Goal: Task Accomplishment & Management: Manage account settings

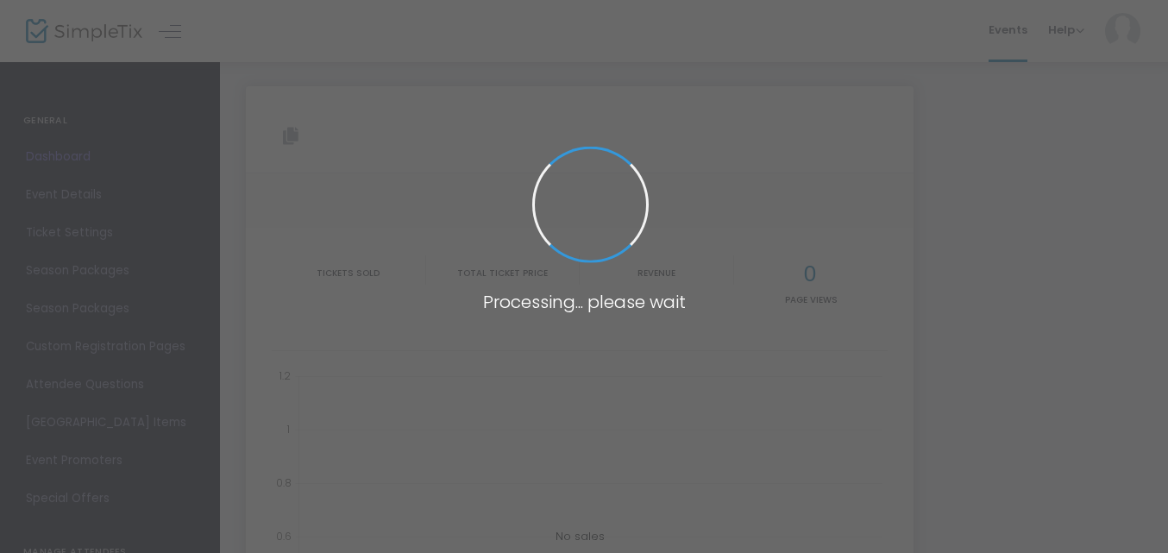
type input "[URL][DOMAIN_NAME]"
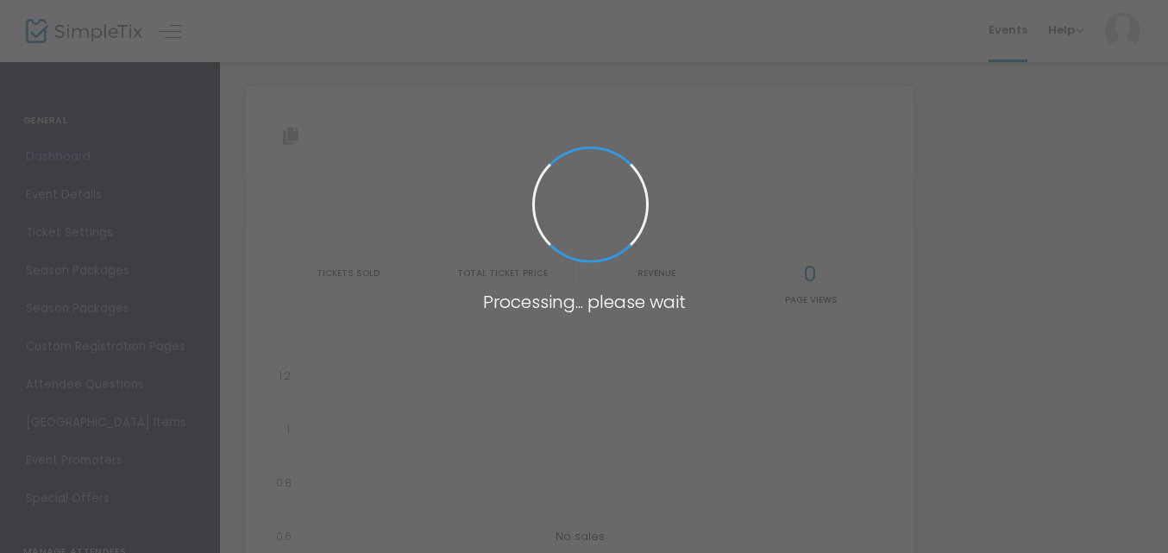
type input "[URL][DOMAIN_NAME]"
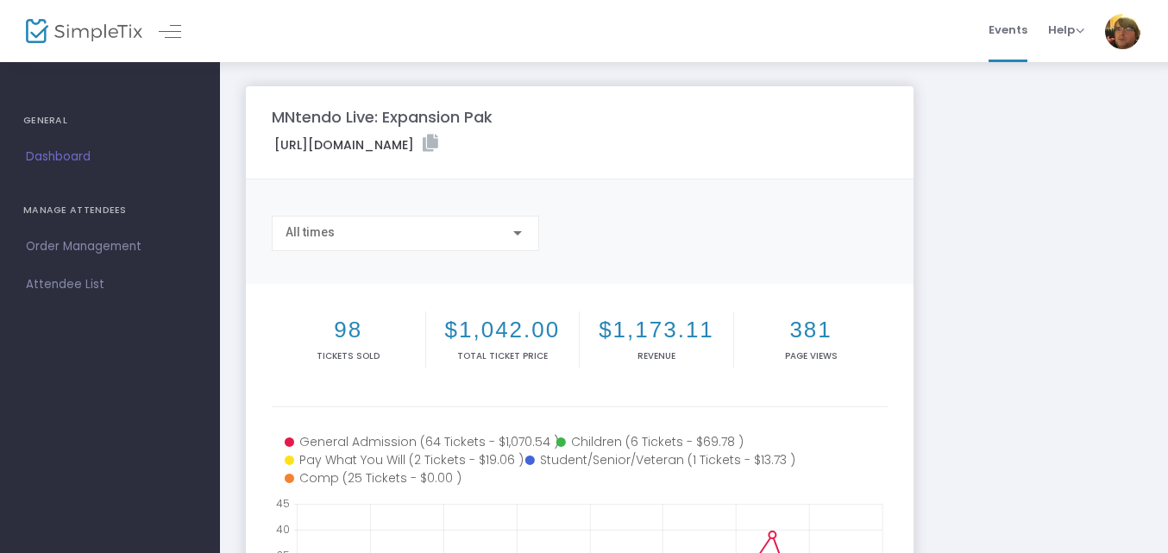
click at [375, 207] on div "Copy" at bounding box center [579, 206] width 633 height 17
click at [371, 231] on div "All times" at bounding box center [398, 233] width 224 height 14
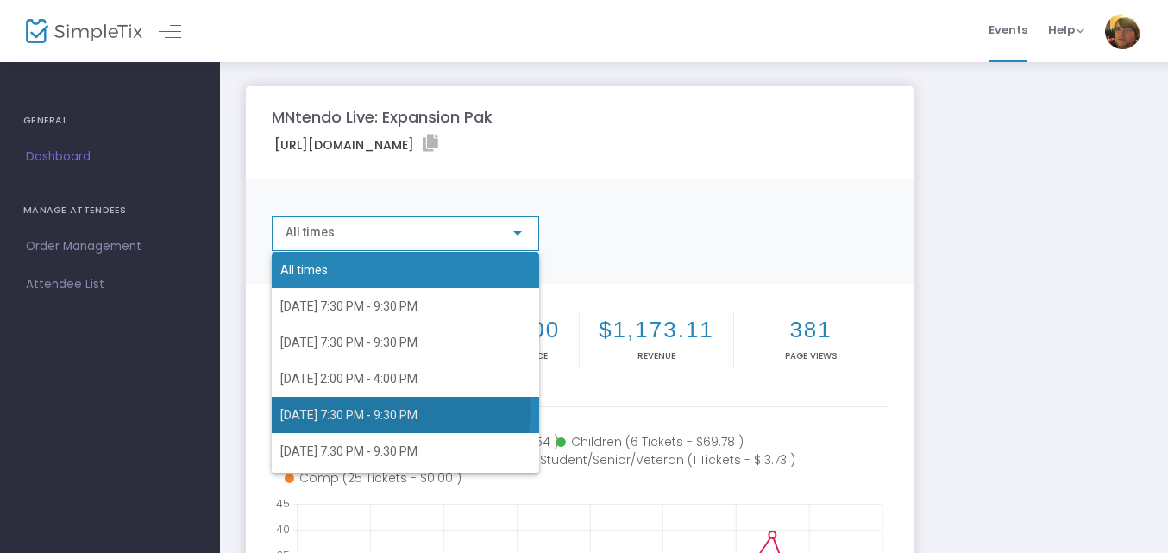
click at [396, 411] on span "9/22/2025 7:30 PM - 9:30 PM" at bounding box center [348, 415] width 137 height 14
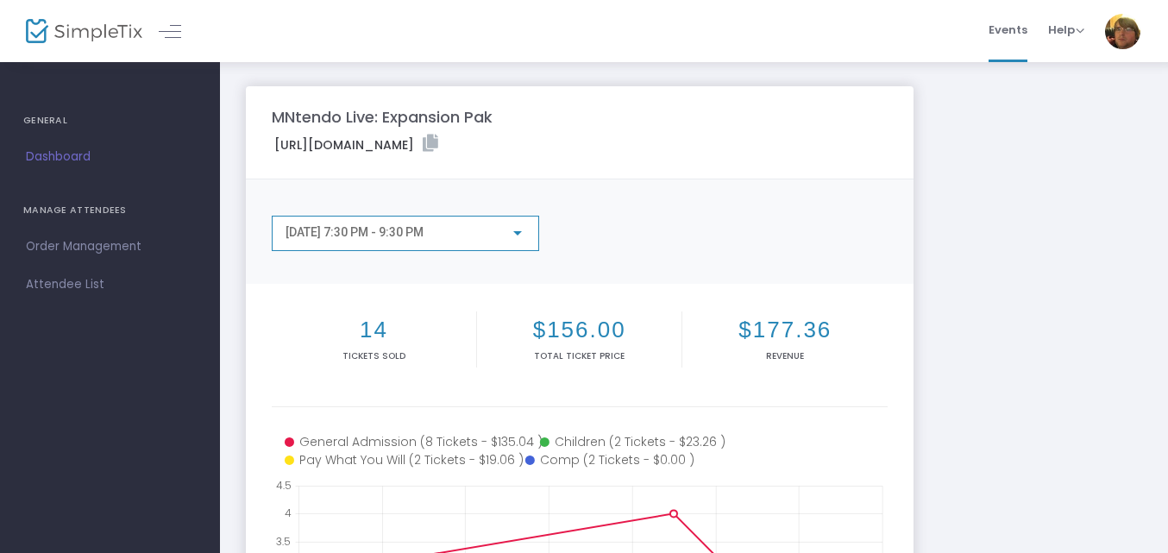
click at [452, 239] on div "9/22/2025 7:30 PM - 9:30 PM" at bounding box center [398, 233] width 224 height 14
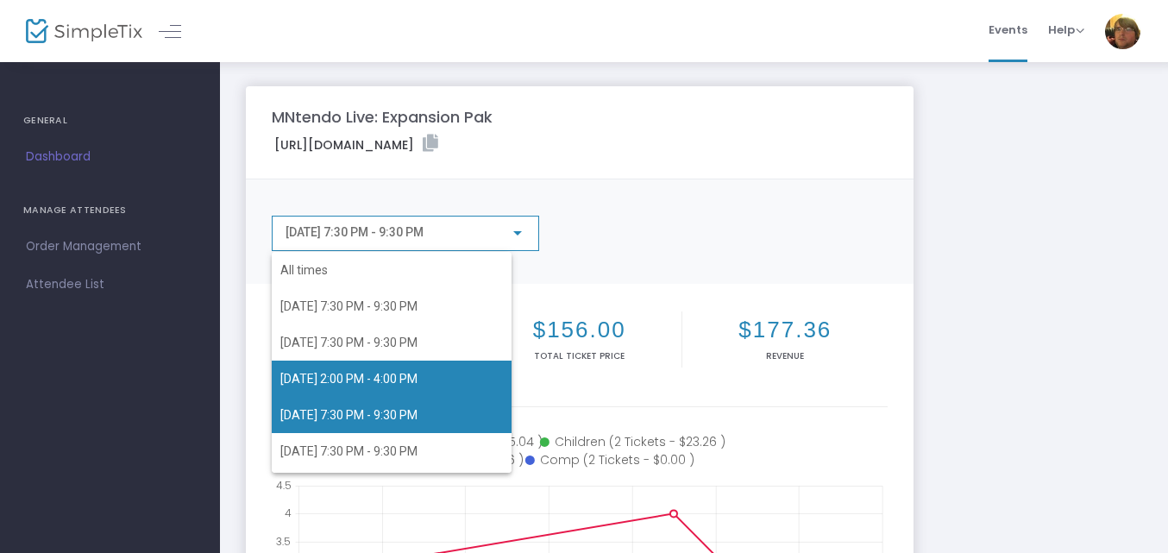
scroll to position [41, 0]
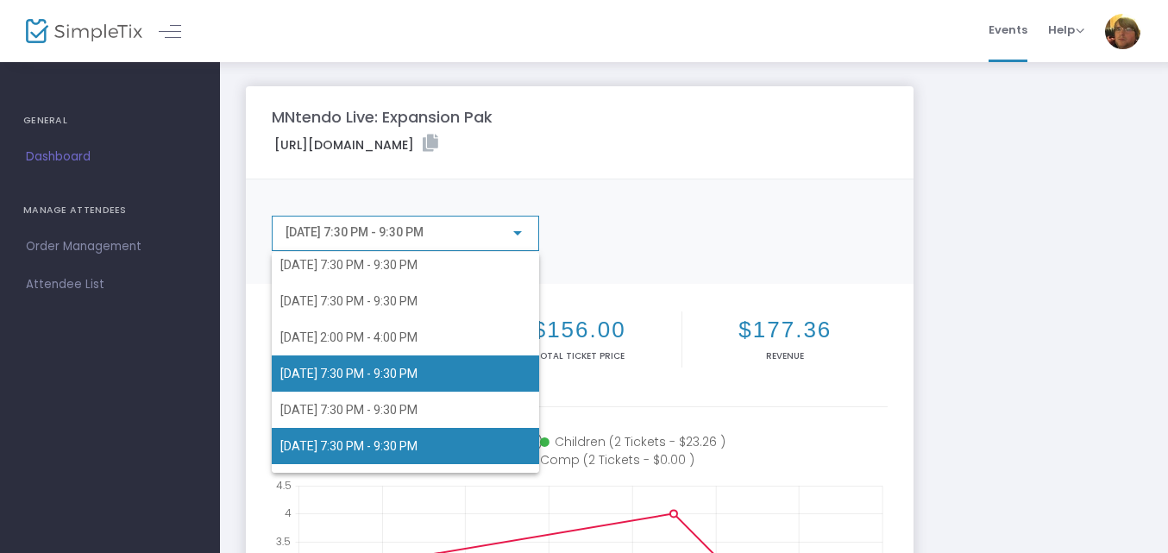
click at [413, 450] on span "9/26/2025 7:30 PM - 9:30 PM" at bounding box center [348, 446] width 137 height 14
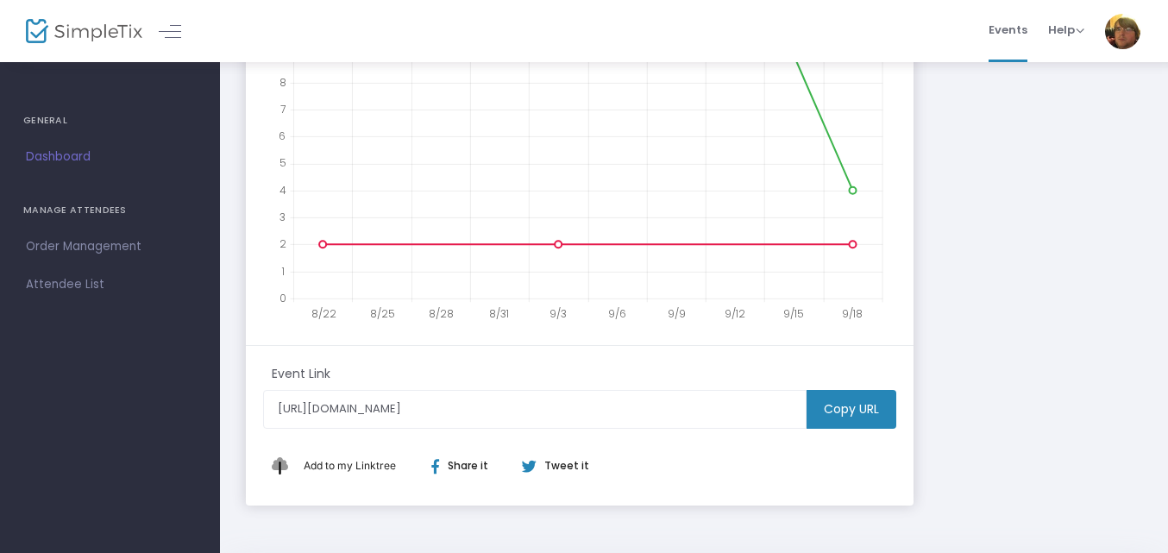
scroll to position [0, 0]
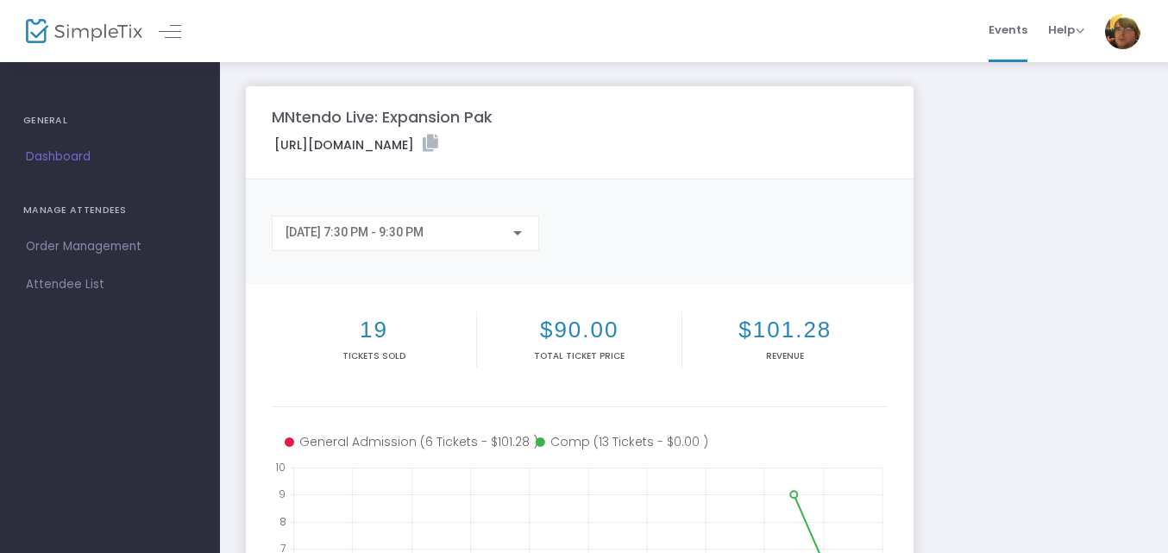
click at [89, 162] on span "Dashboard" at bounding box center [110, 157] width 168 height 22
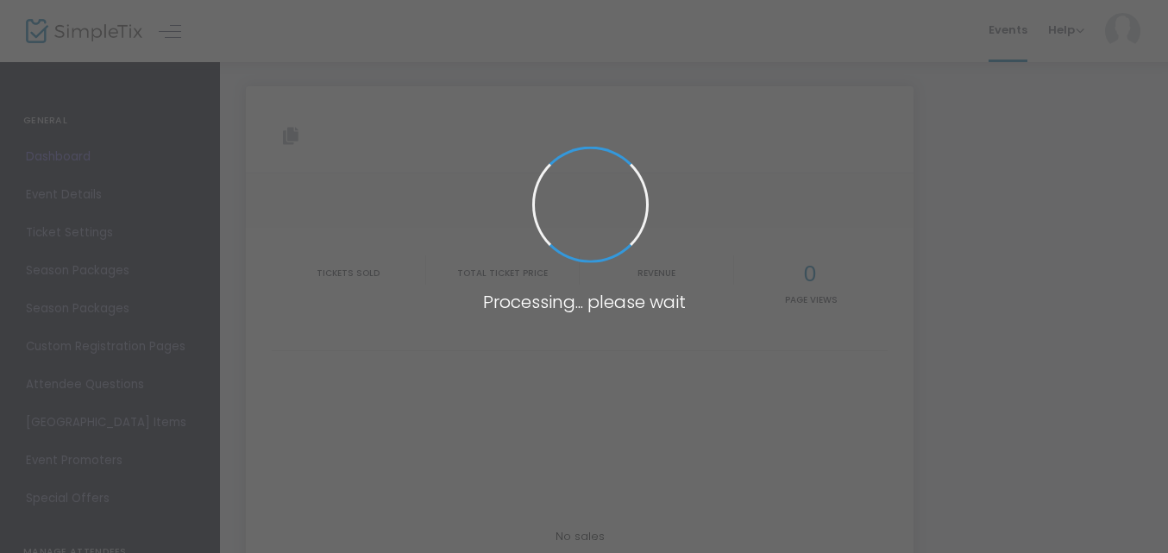
type input "[URL][DOMAIN_NAME]"
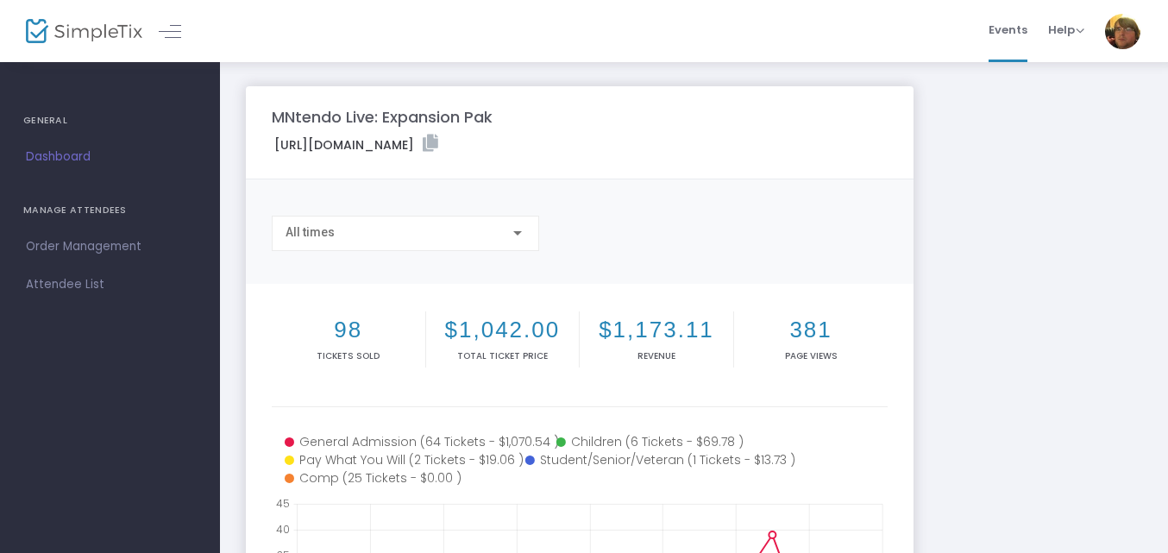
click at [1073, 328] on div "MNtendo Live: Expansion Pak [URL][DOMAIN_NAME] Copy All times 98 Tickets sold $…" at bounding box center [694, 515] width 914 height 858
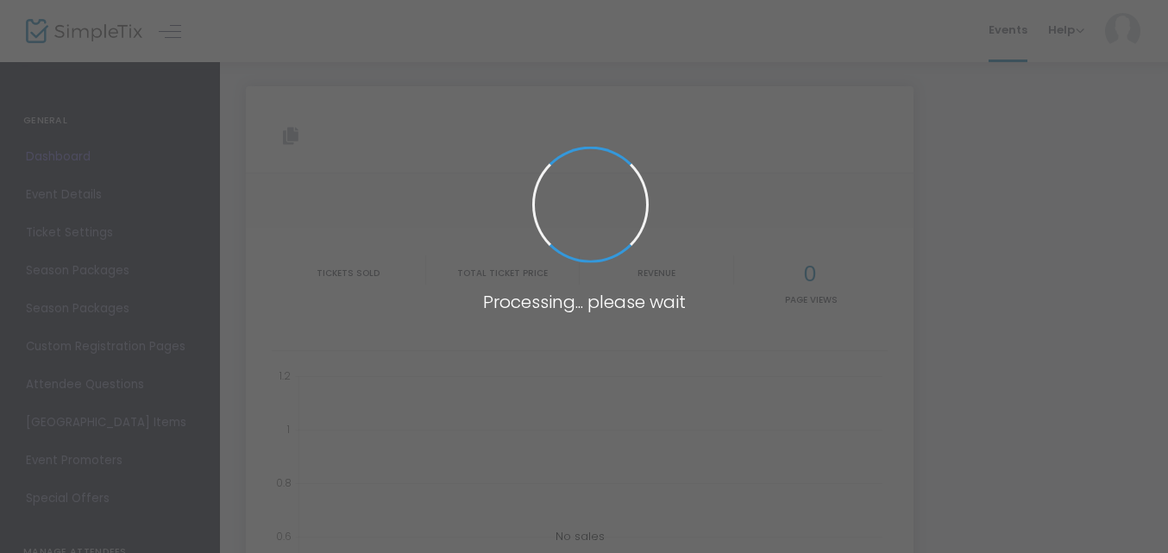
type input "[URL][DOMAIN_NAME]"
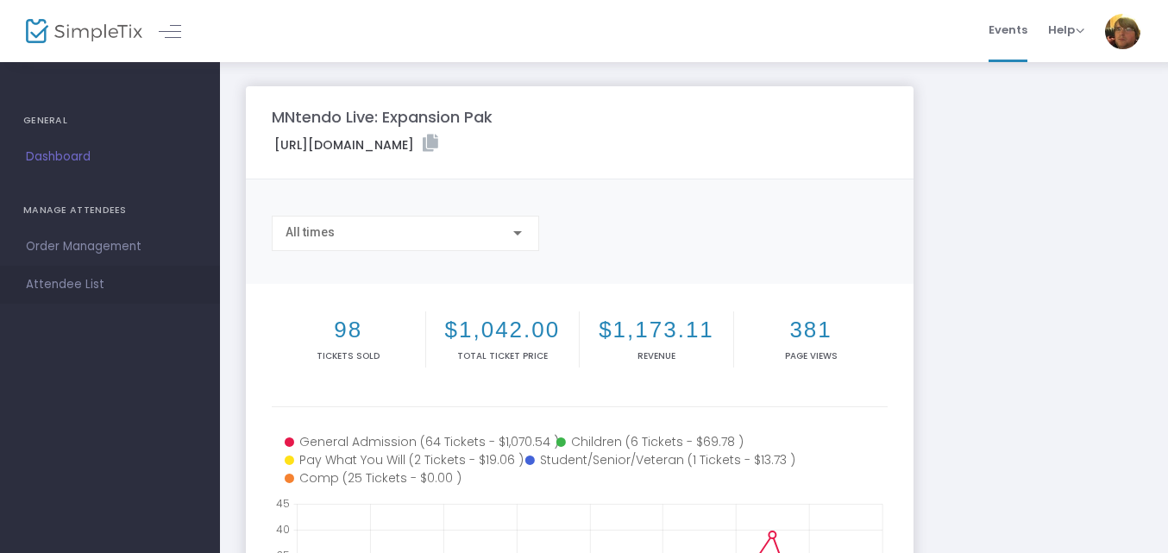
click at [90, 286] on span "Attendee List" at bounding box center [110, 285] width 168 height 22
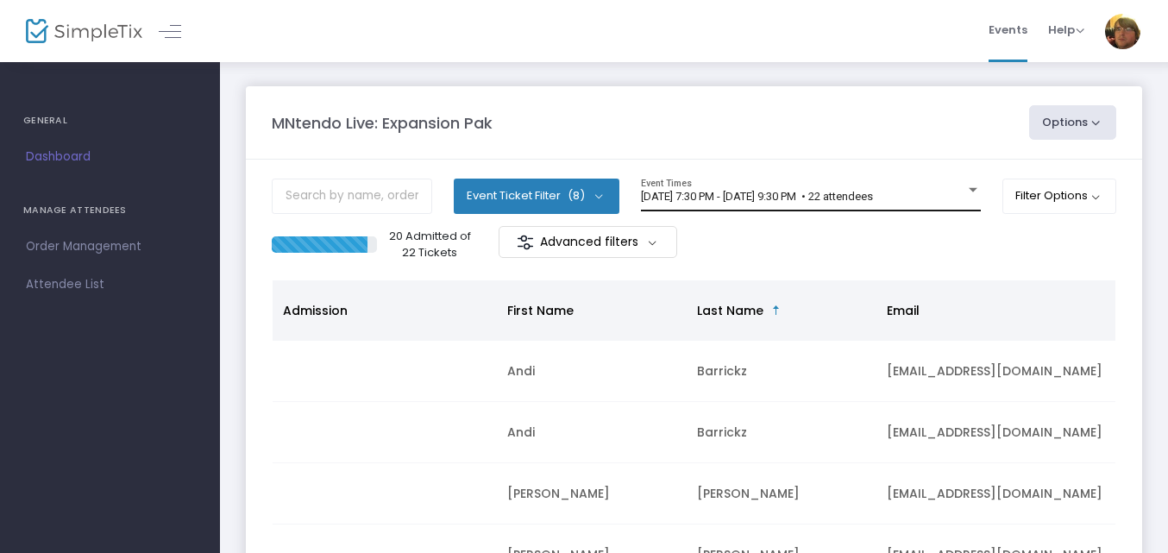
click at [848, 198] on span "[DATE] 7:30 PM - [DATE] 9:30 PM • 22 attendees" at bounding box center [757, 196] width 232 height 13
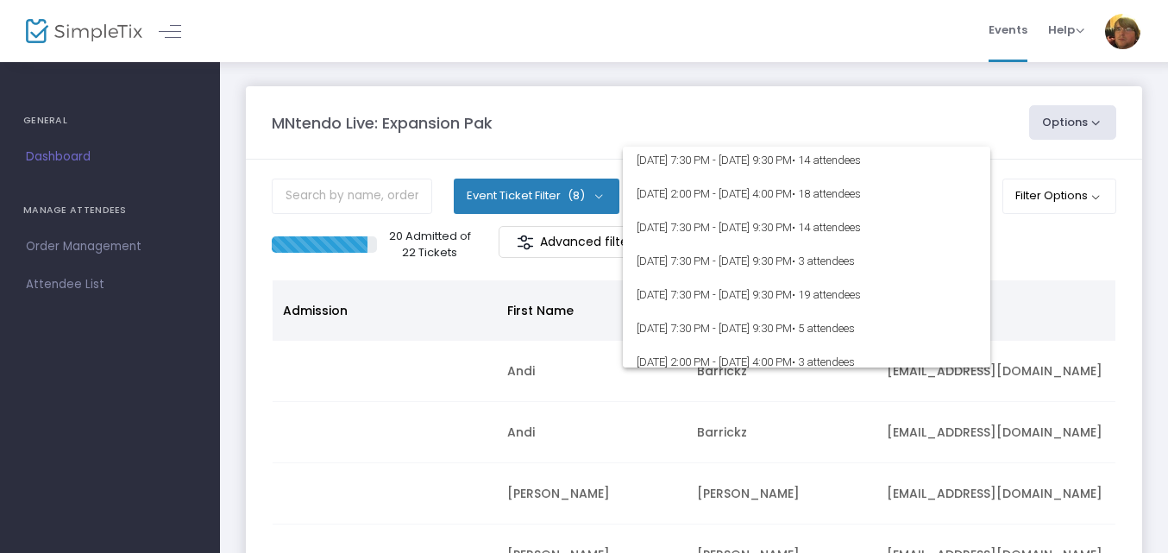
scroll to position [82, 0]
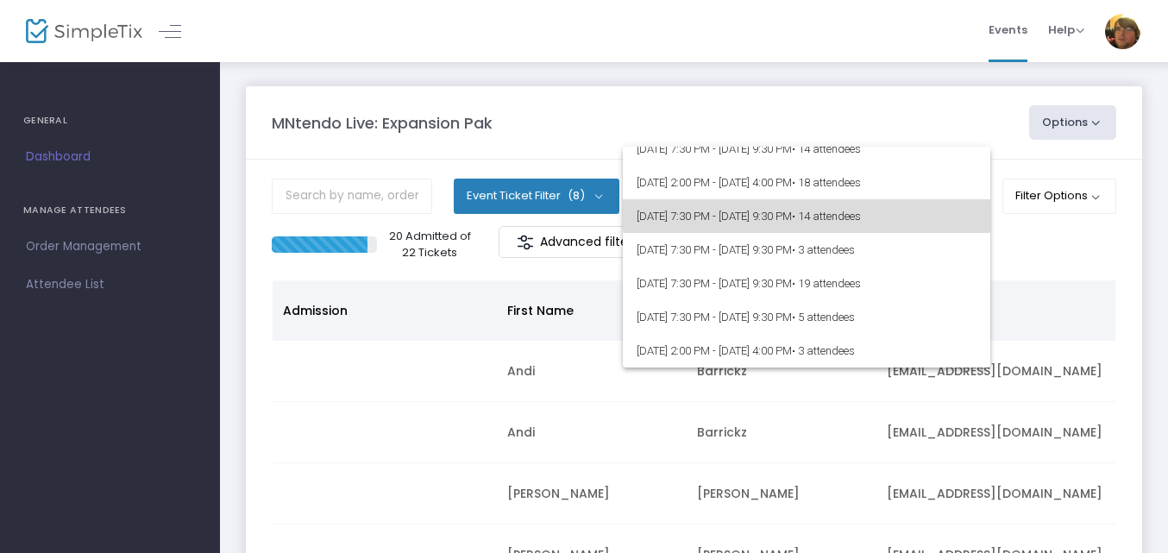
click at [921, 204] on span "[DATE] 7:30 PM - [DATE] 9:30 PM • 14 attendees" at bounding box center [807, 216] width 340 height 34
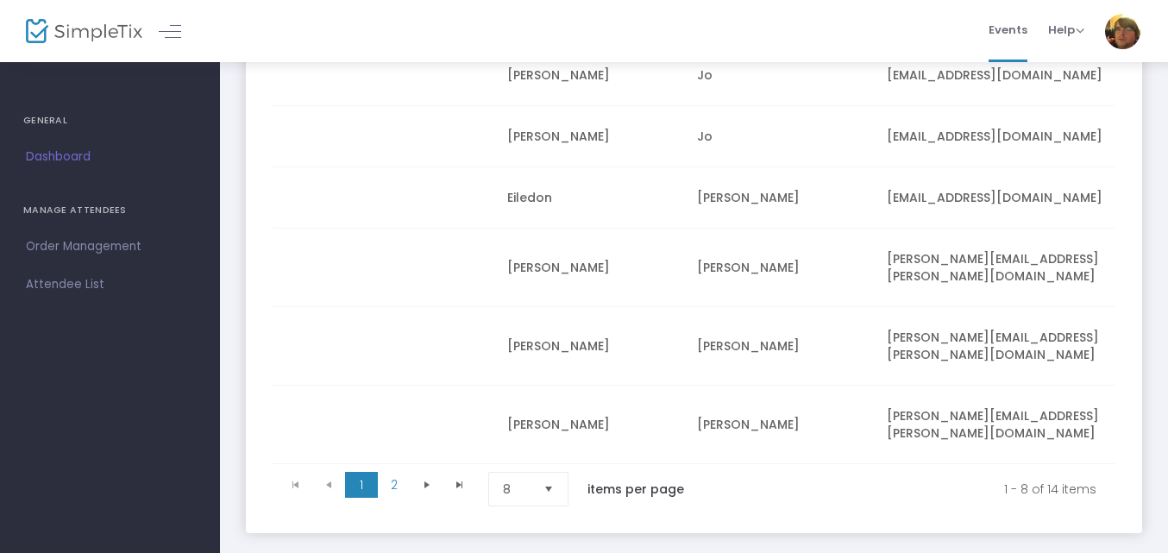
scroll to position [437, 0]
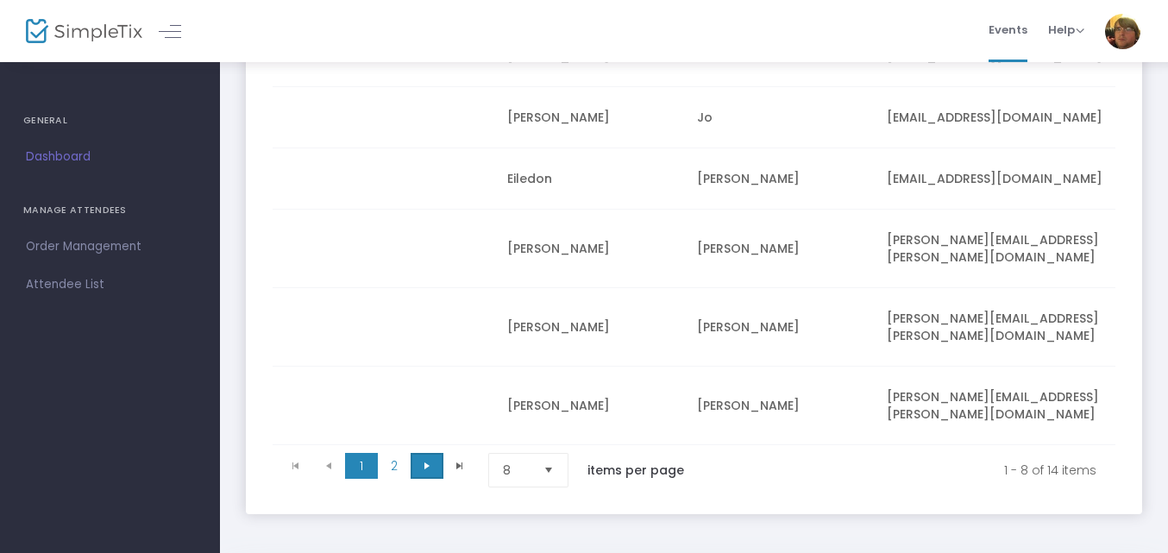
click at [426, 459] on span "Go to the next page" at bounding box center [427, 466] width 14 height 14
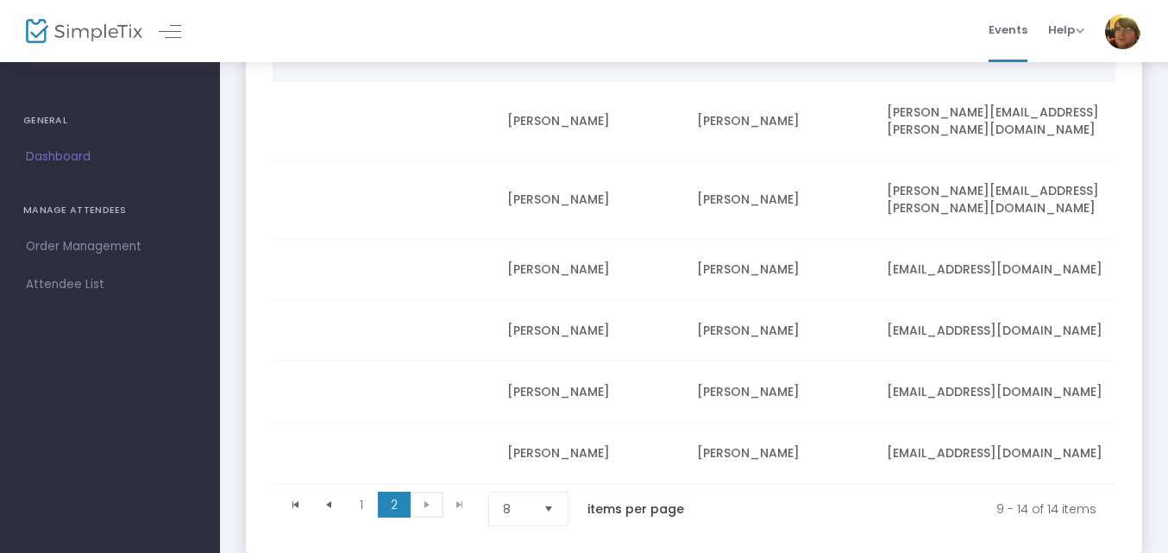
scroll to position [327, 0]
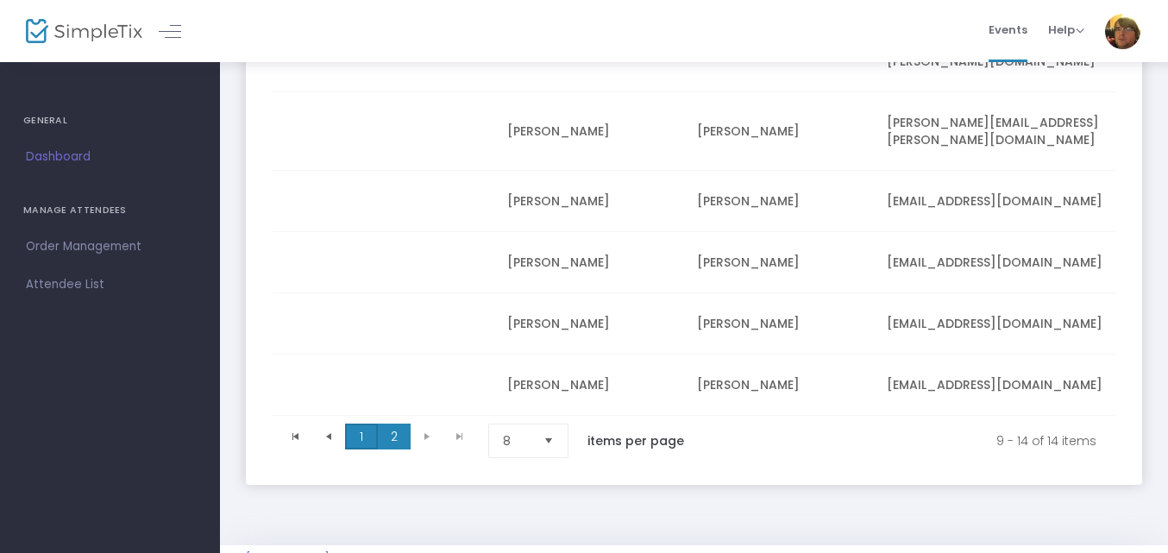
click at [366, 424] on span "1" at bounding box center [361, 437] width 33 height 26
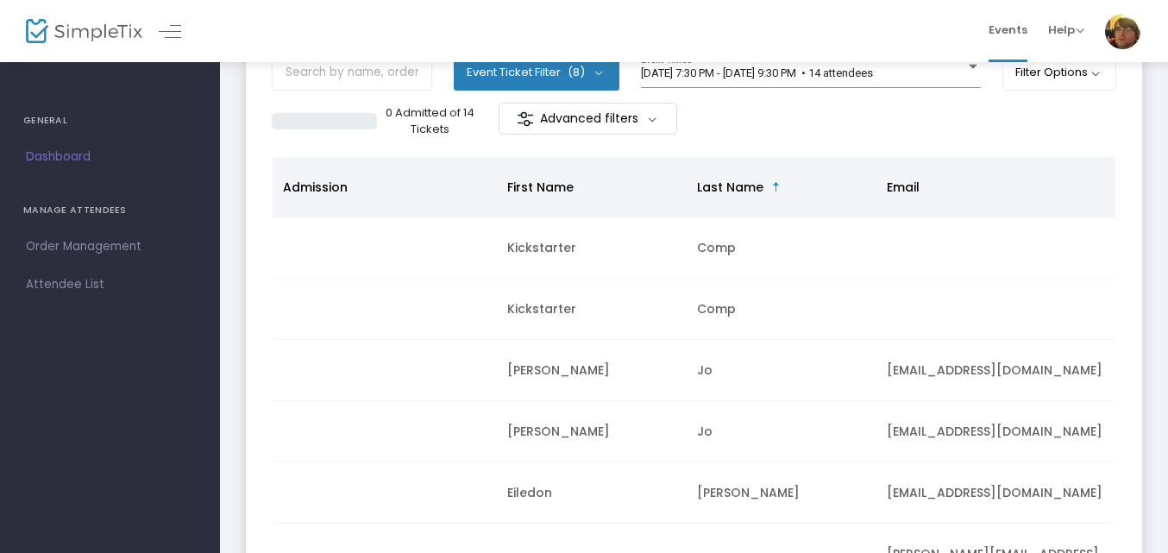
scroll to position [102, 0]
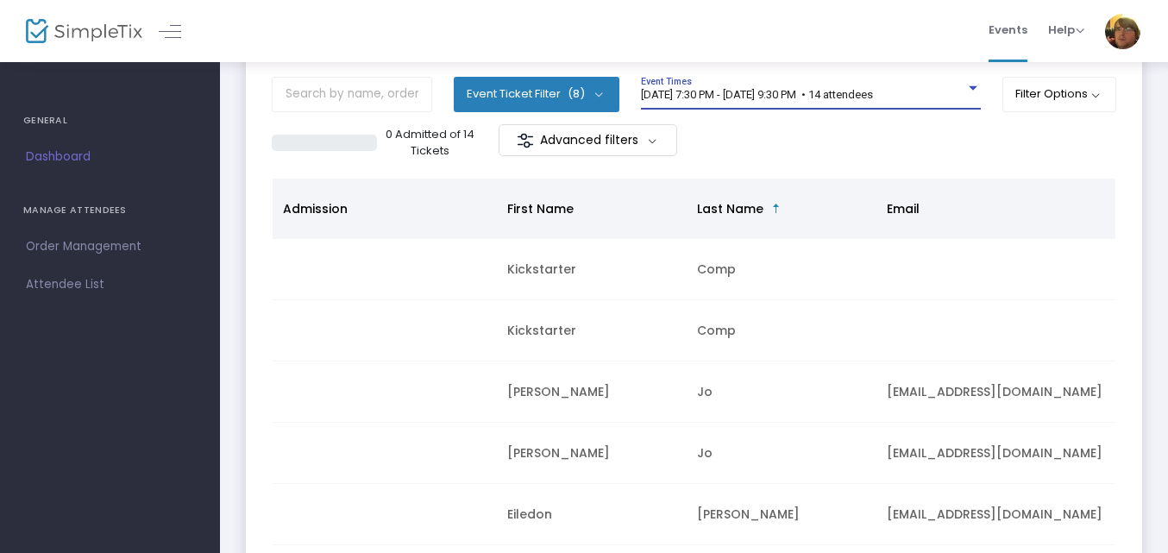
click at [748, 97] on span "[DATE] 7:30 PM - [DATE] 9:30 PM • 14 attendees" at bounding box center [757, 94] width 232 height 13
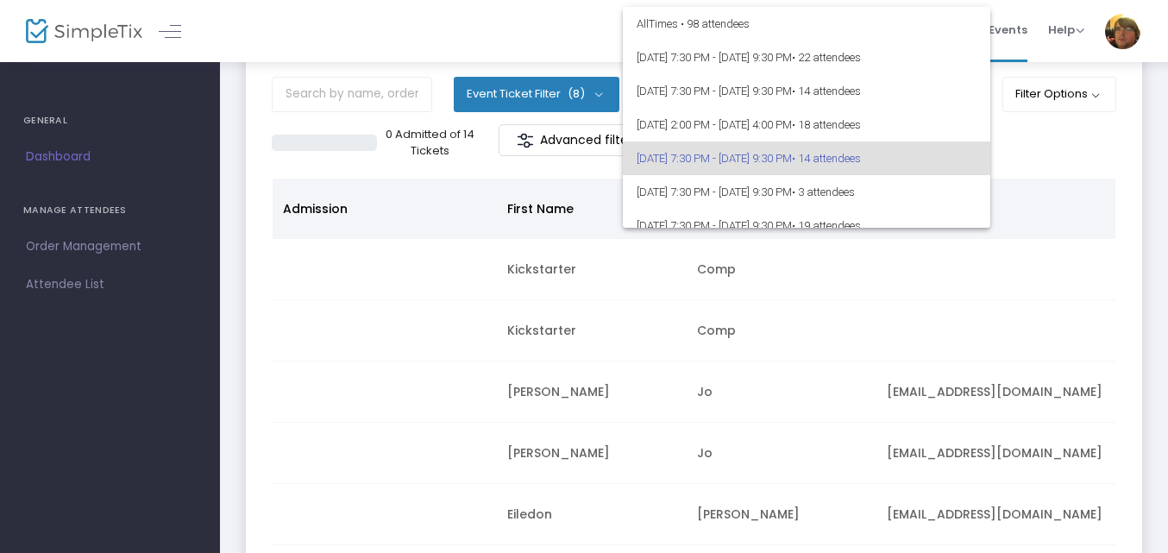
scroll to position [64, 0]
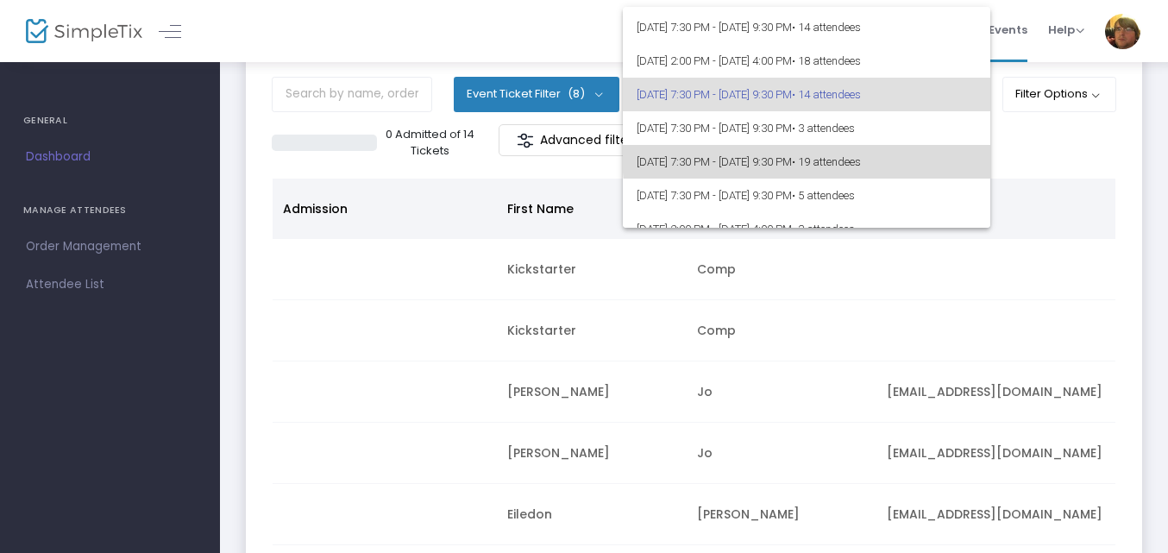
click at [871, 152] on span "[DATE] 7:30 PM - [DATE] 9:30 PM • 19 attendees" at bounding box center [807, 162] width 340 height 34
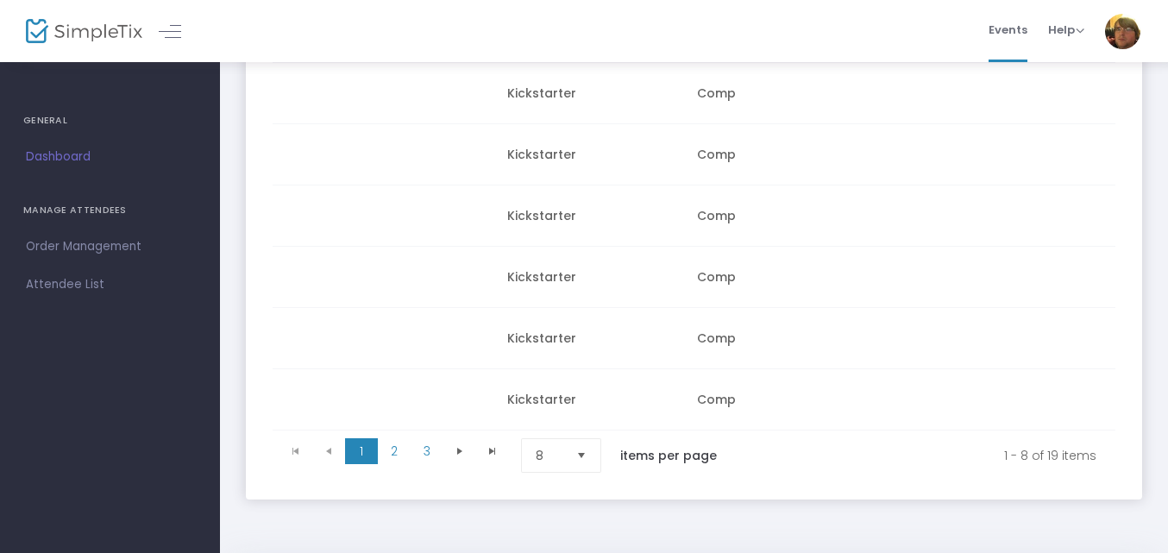
scroll to position [471, 0]
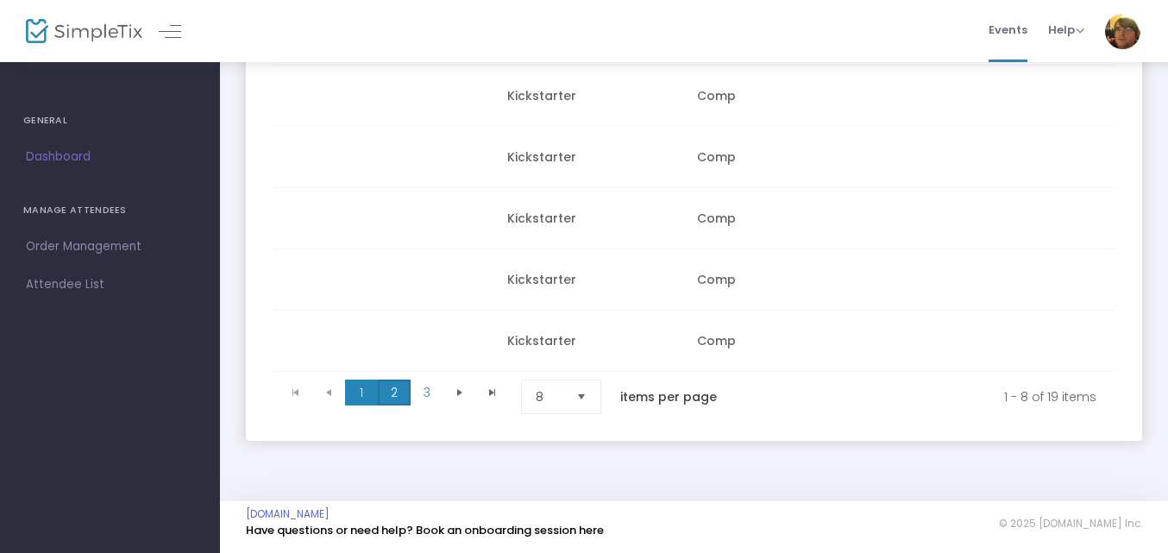
click at [399, 380] on span "2" at bounding box center [394, 393] width 33 height 26
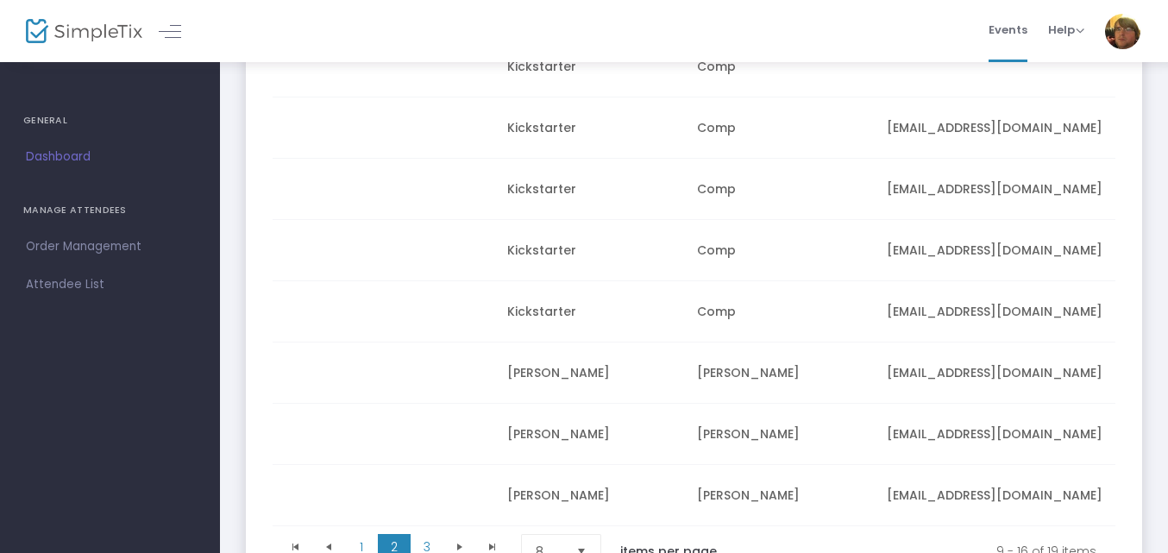
scroll to position [399, 0]
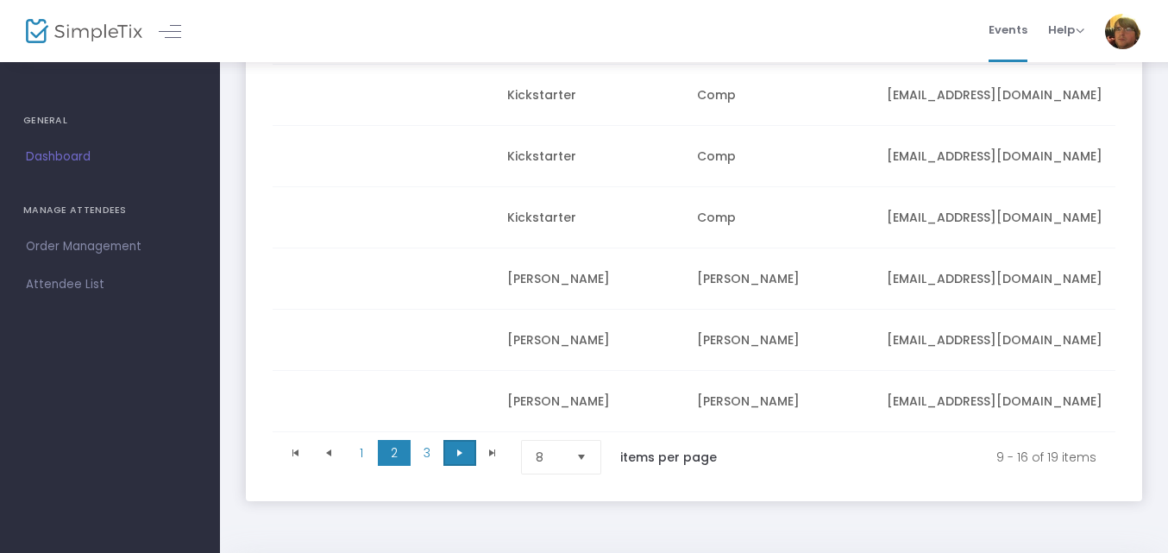
click at [443, 466] on span at bounding box center [459, 453] width 33 height 26
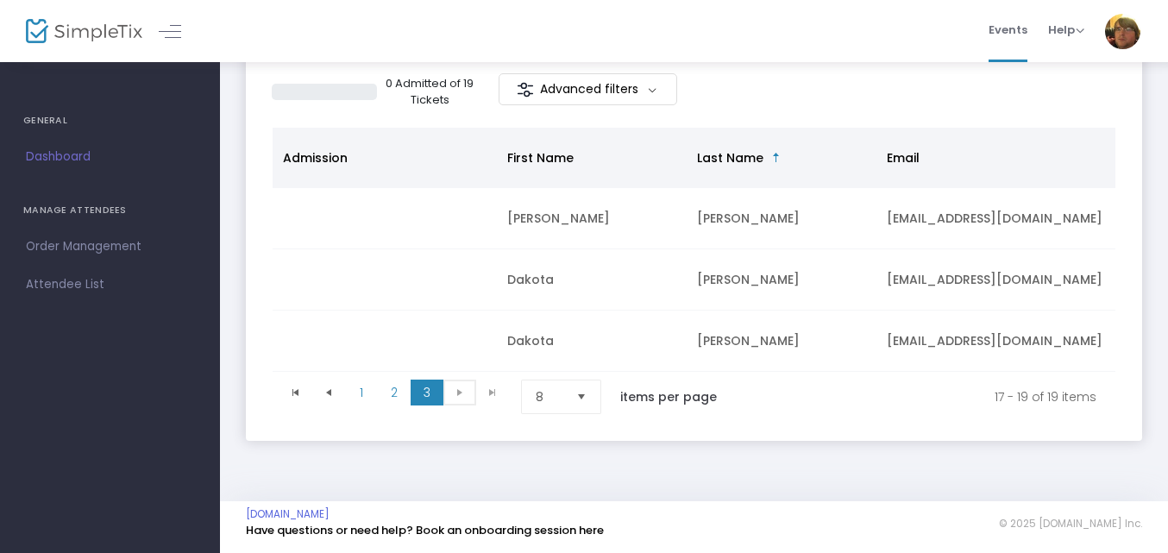
scroll to position [0, 0]
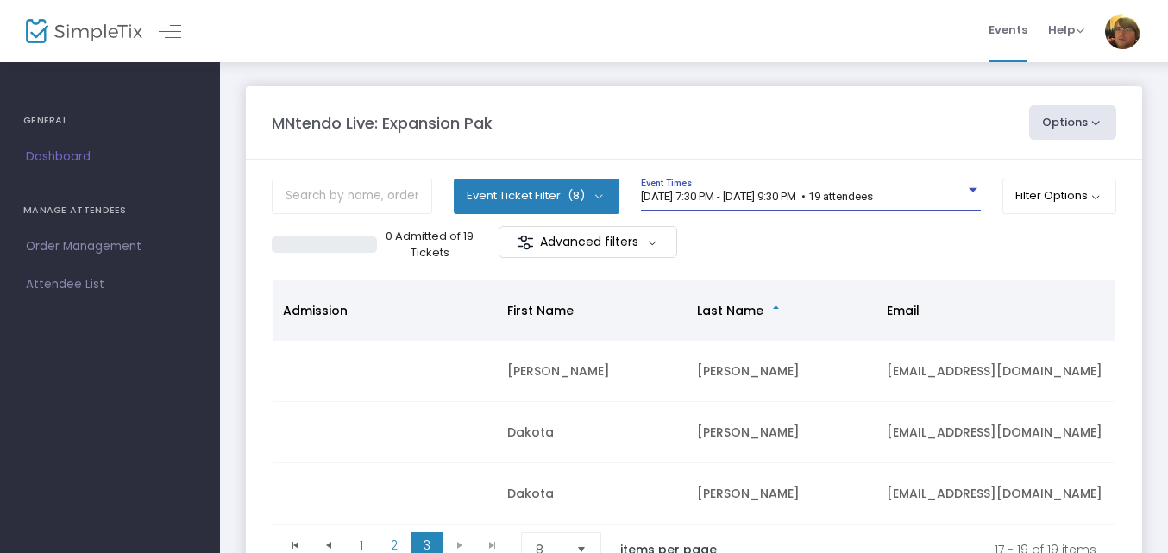
click at [839, 197] on span "[DATE] 7:30 PM - [DATE] 9:30 PM • 19 attendees" at bounding box center [757, 196] width 232 height 13
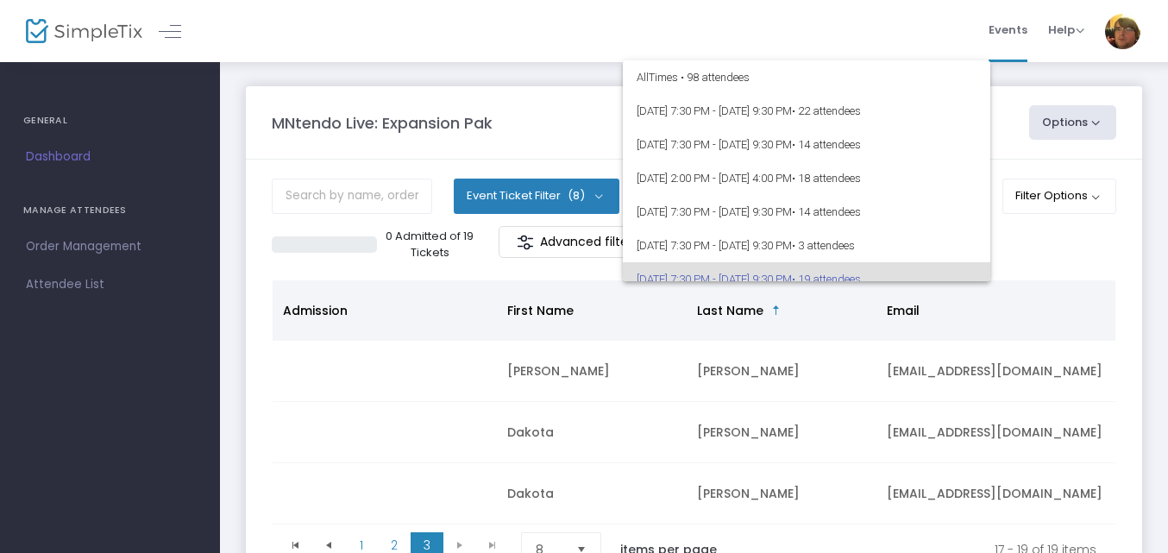
scroll to position [82, 0]
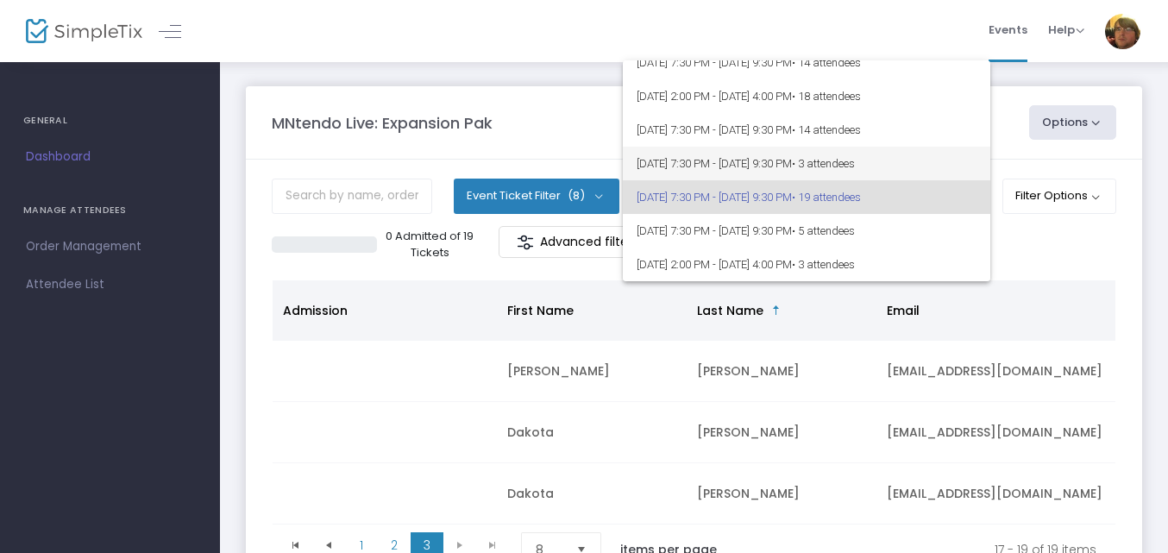
click at [833, 177] on span "[DATE] 7:30 PM - [DATE] 9:30 PM • 3 attendees" at bounding box center [807, 164] width 340 height 34
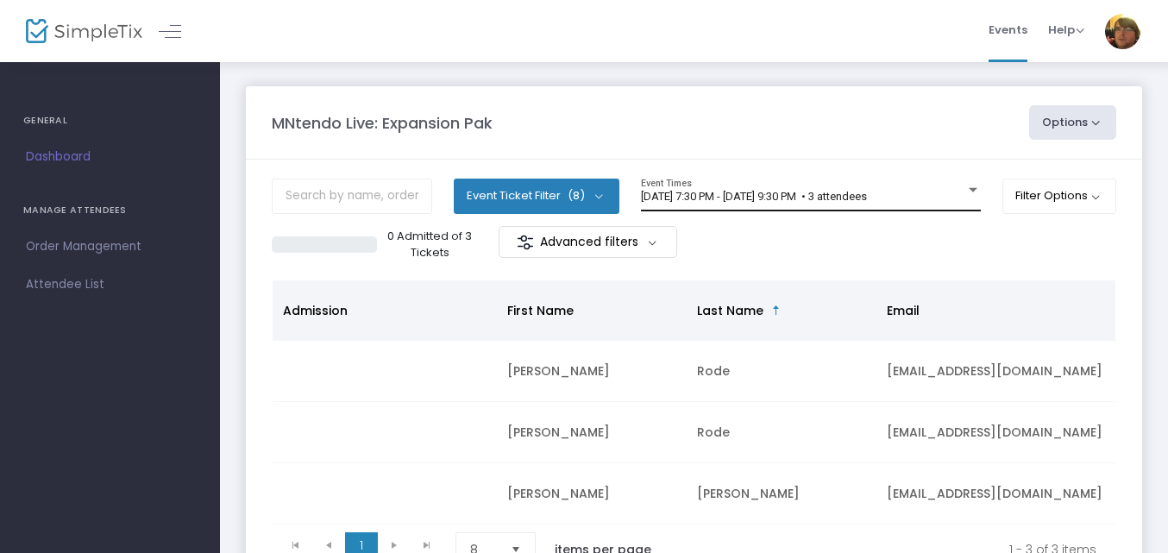
click at [840, 209] on div "[DATE] 7:30 PM - [DATE] 9:30 PM • 3 attendees Event Times" at bounding box center [811, 195] width 340 height 33
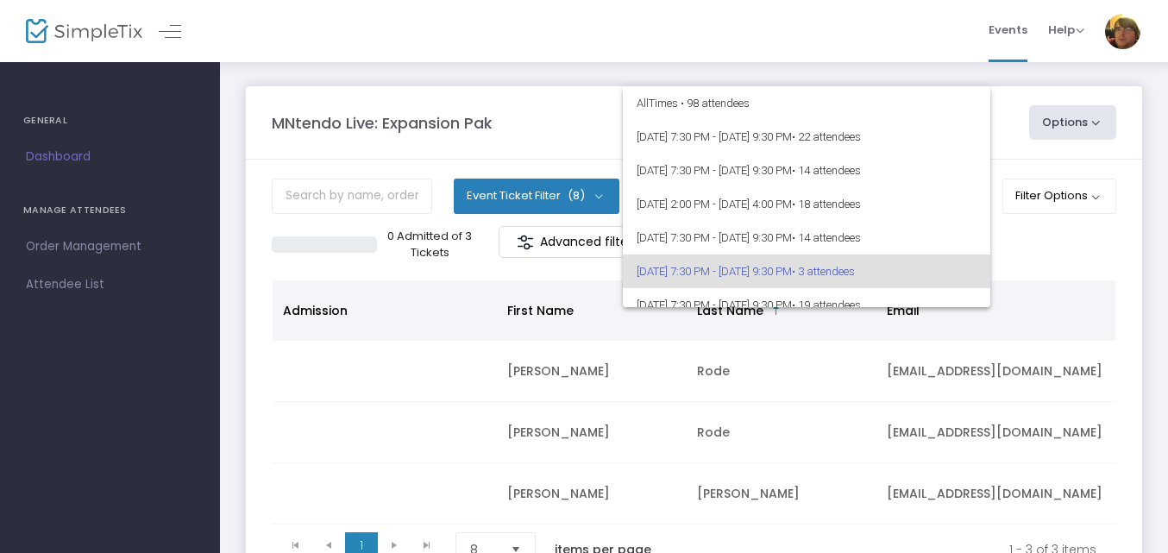
scroll to position [75, 0]
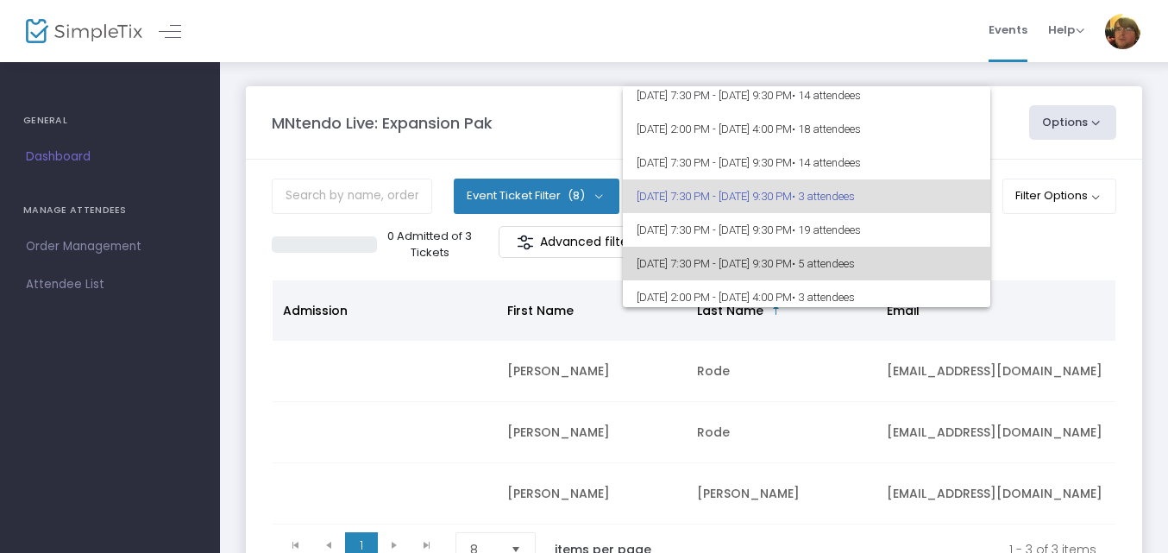
click at [856, 261] on span "[DATE] 7:30 PM - [DATE] 9:30 PM • 5 attendees" at bounding box center [807, 264] width 340 height 34
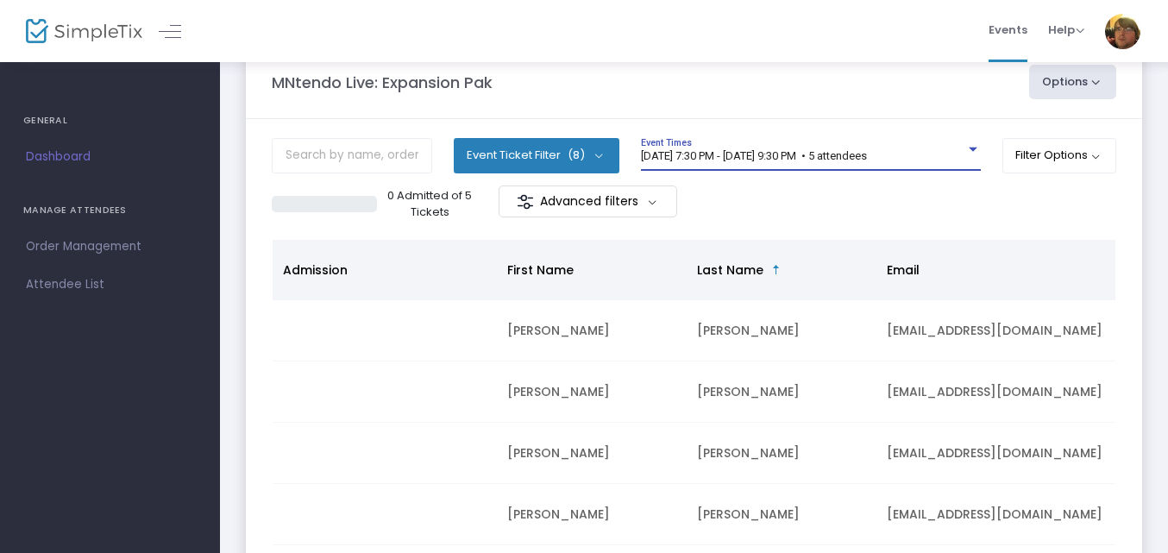
scroll to position [0, 0]
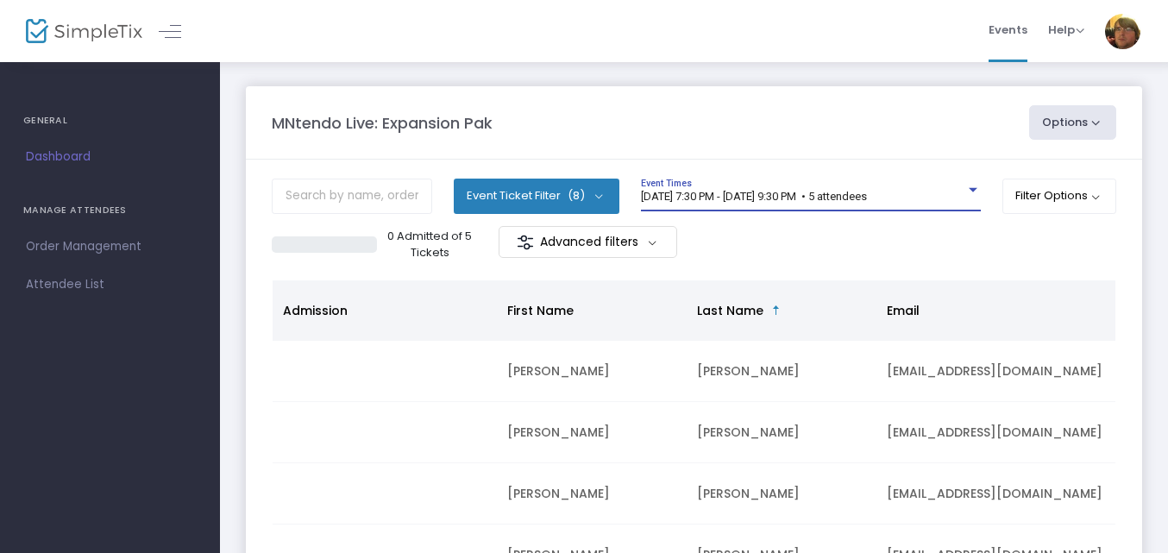
click at [861, 192] on span "[DATE] 7:30 PM - [DATE] 9:30 PM • 5 attendees" at bounding box center [754, 196] width 226 height 13
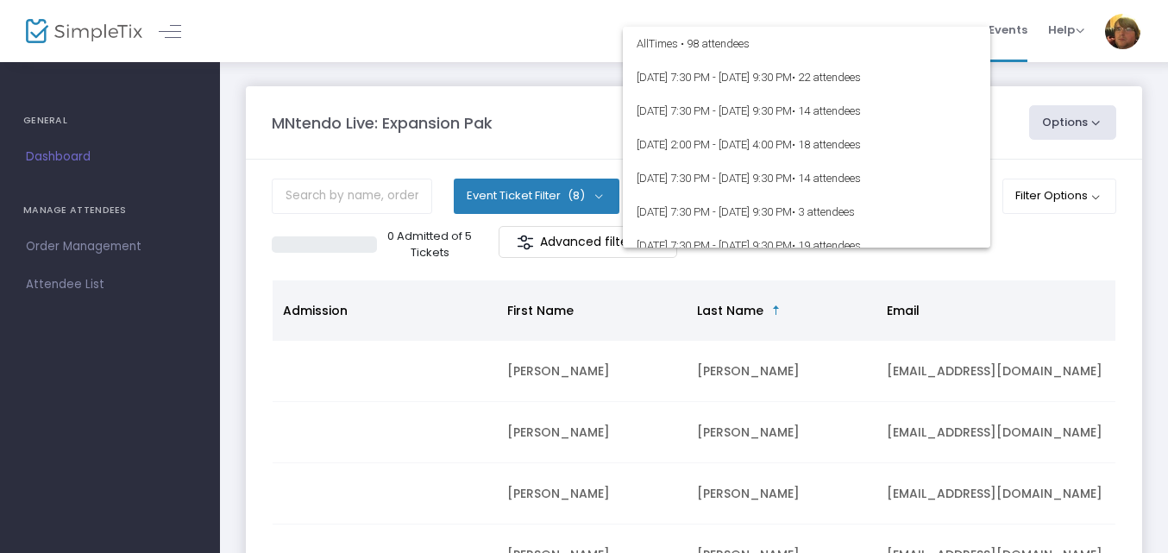
scroll to position [82, 0]
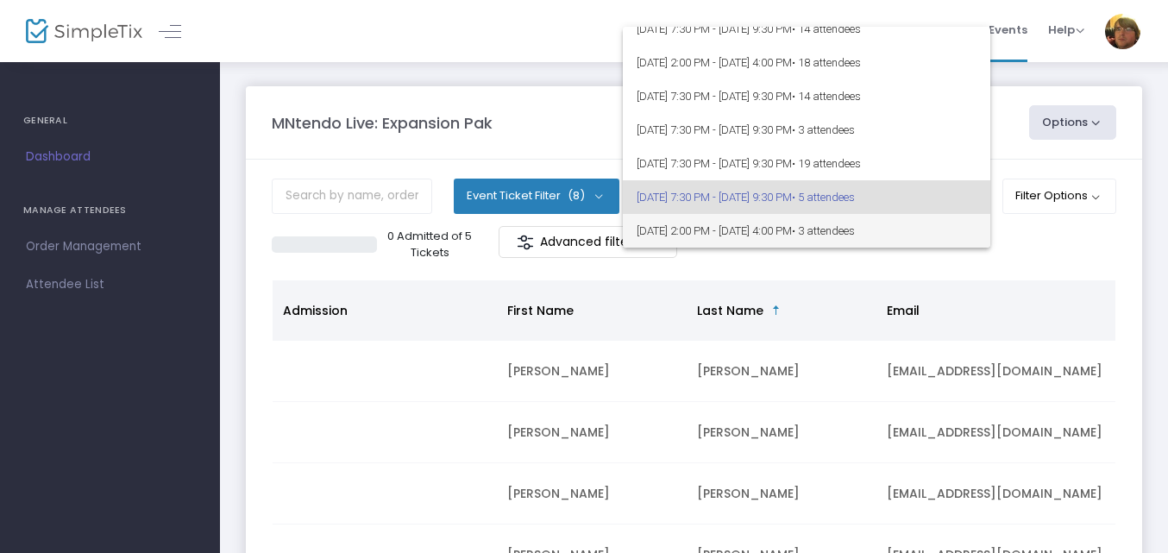
click at [857, 238] on span "[DATE] 2:00 PM - [DATE] 4:00 PM • 3 attendees" at bounding box center [807, 231] width 340 height 34
